Goal: Navigation & Orientation: Find specific page/section

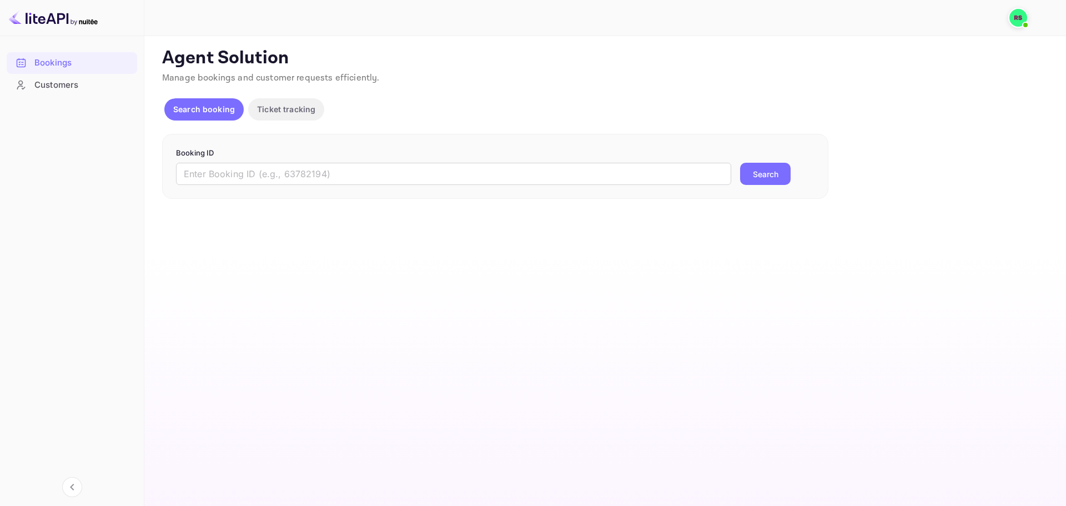
click at [222, 110] on p "Search booking" at bounding box center [204, 109] width 62 height 12
click at [47, 82] on div "Customers" at bounding box center [82, 85] width 97 height 13
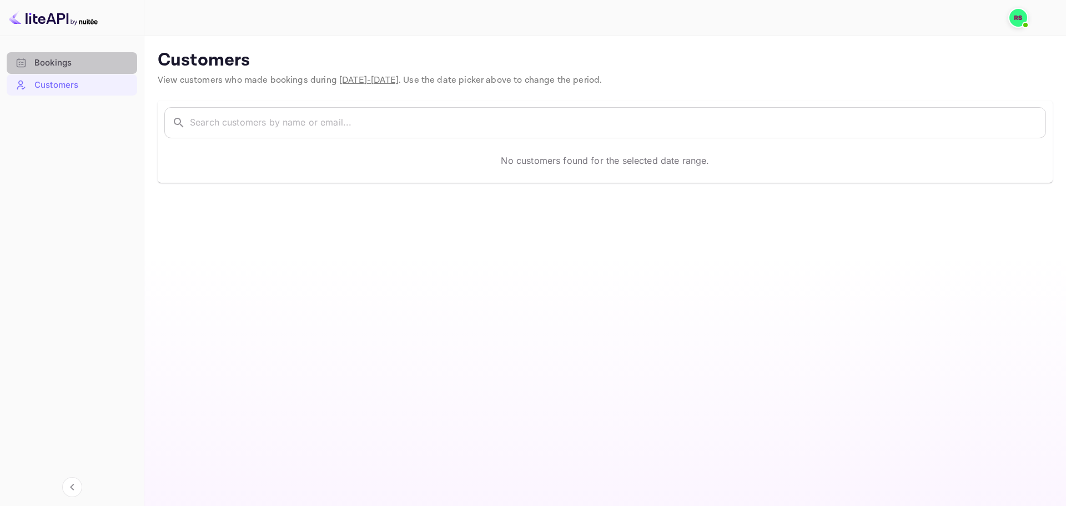
click at [56, 69] on div "Bookings" at bounding box center [72, 63] width 131 height 22
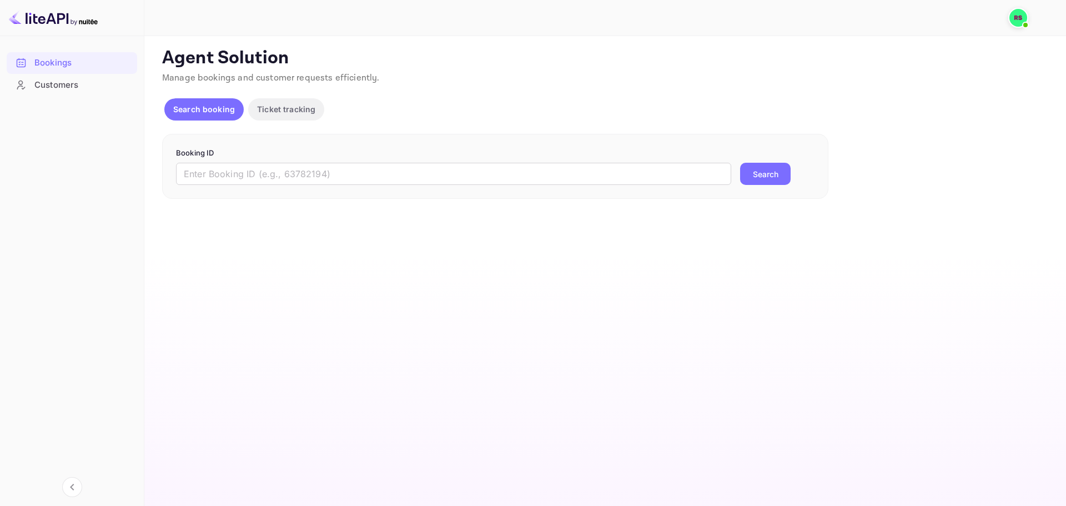
click at [48, 18] on img at bounding box center [53, 18] width 89 height 18
click at [1019, 18] on img at bounding box center [1019, 18] width 18 height 18
click at [899, 58] on img at bounding box center [894, 67] width 20 height 20
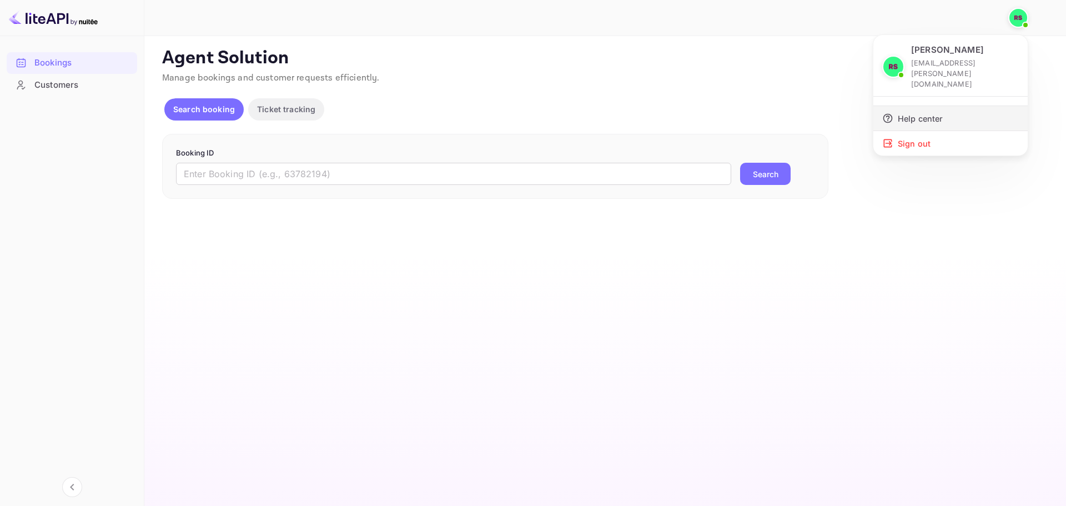
click at [916, 106] on div "Help center" at bounding box center [951, 118] width 154 height 24
click at [51, 82] on div at bounding box center [533, 253] width 1066 height 506
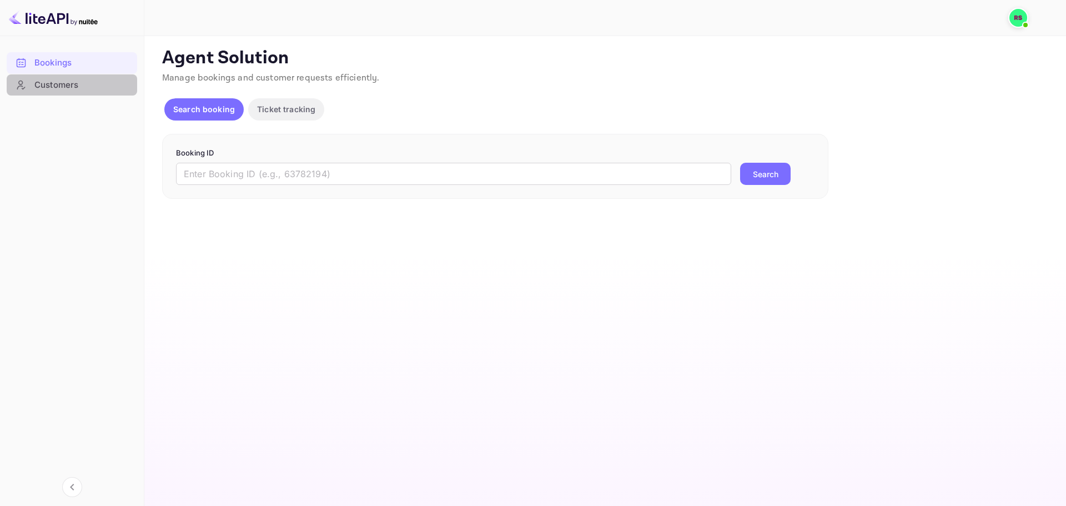
click at [51, 85] on div "Customers" at bounding box center [82, 85] width 97 height 13
